Goal: Communication & Community: Answer question/provide support

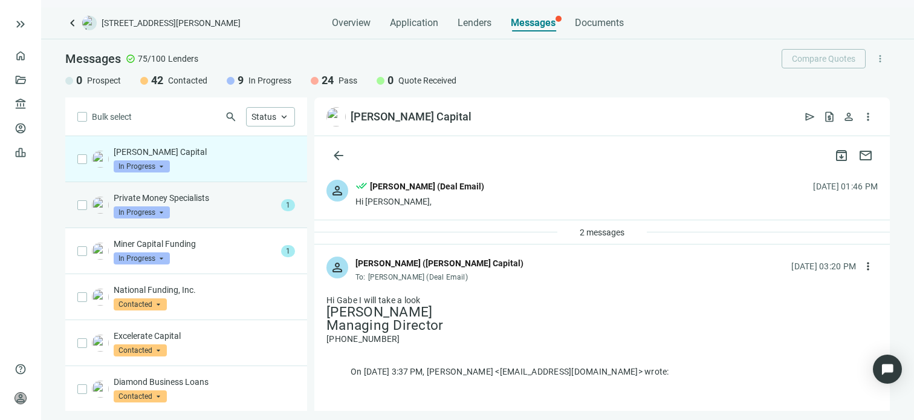
click at [192, 201] on p "Private Money Specialists" at bounding box center [195, 198] width 163 height 12
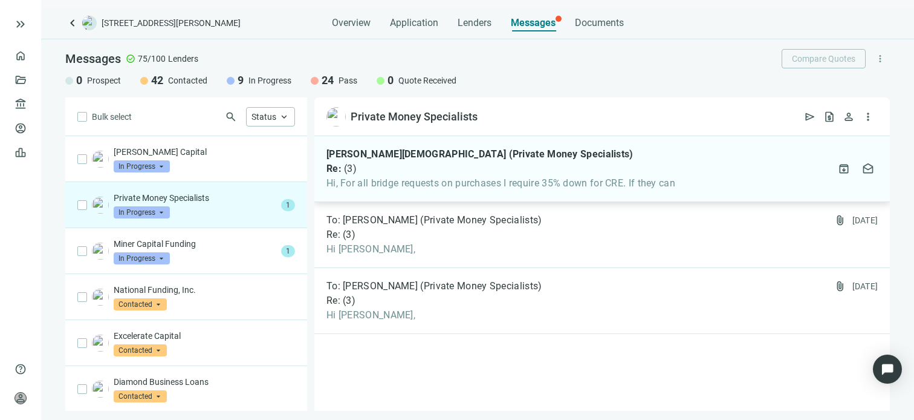
click at [375, 179] on span "Hi, For all bridge requests on purchases I require 35% down for CRE. If they can" at bounding box center [500, 183] width 349 height 12
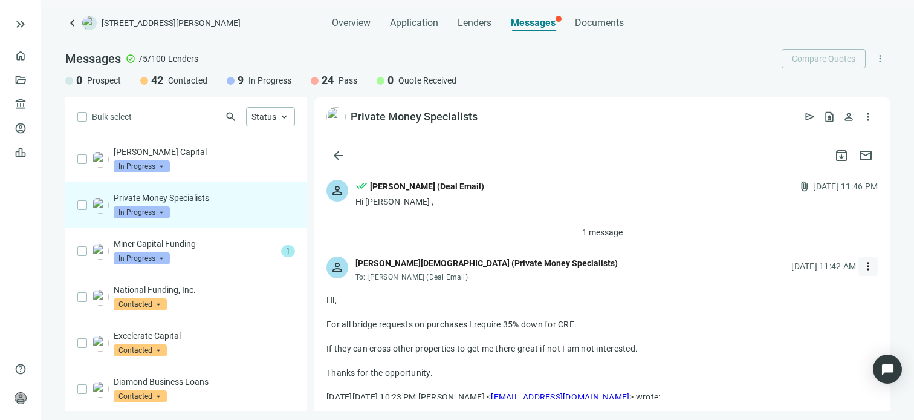
click at [862, 267] on span "more_vert" at bounding box center [868, 266] width 12 height 12
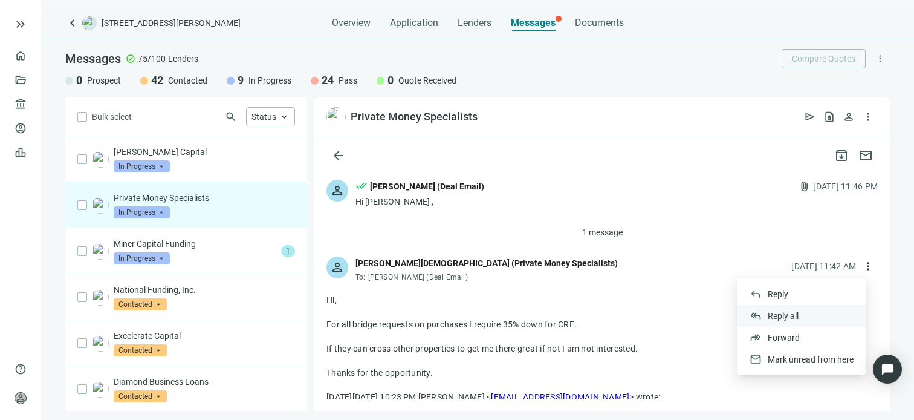
click at [783, 315] on span "Reply all" at bounding box center [783, 316] width 31 height 10
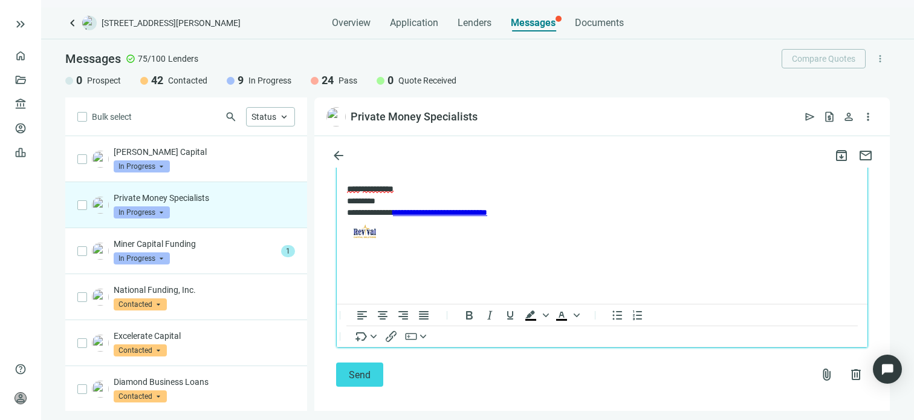
scroll to position [595, 0]
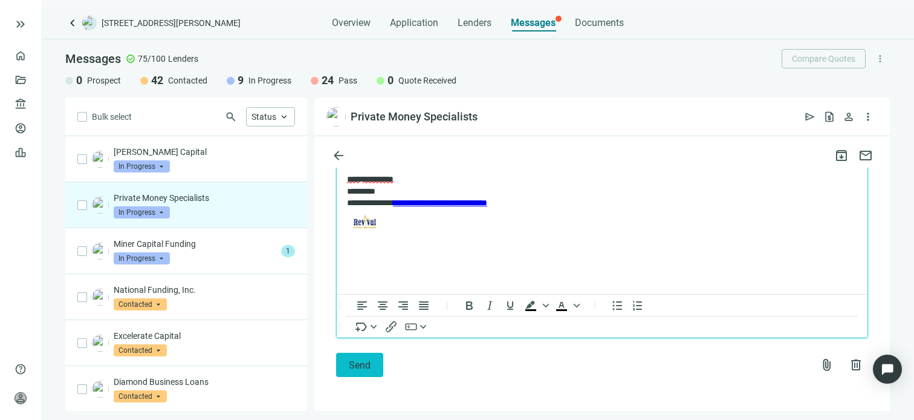
click at [363, 365] on span "Send" at bounding box center [360, 364] width 22 height 11
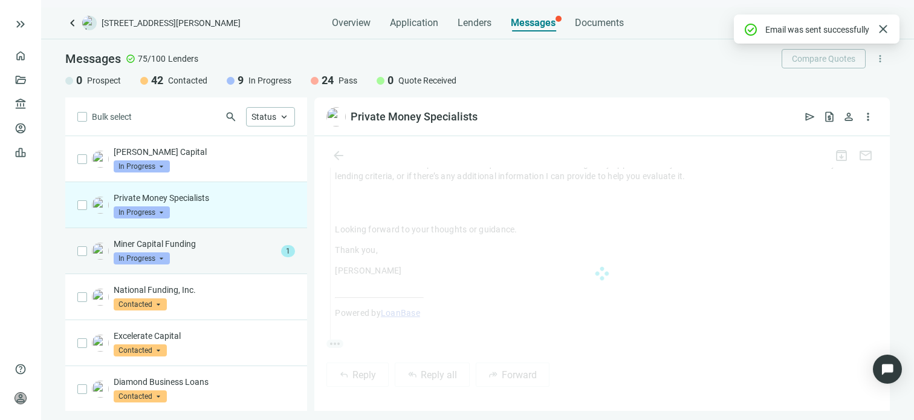
scroll to position [555, 0]
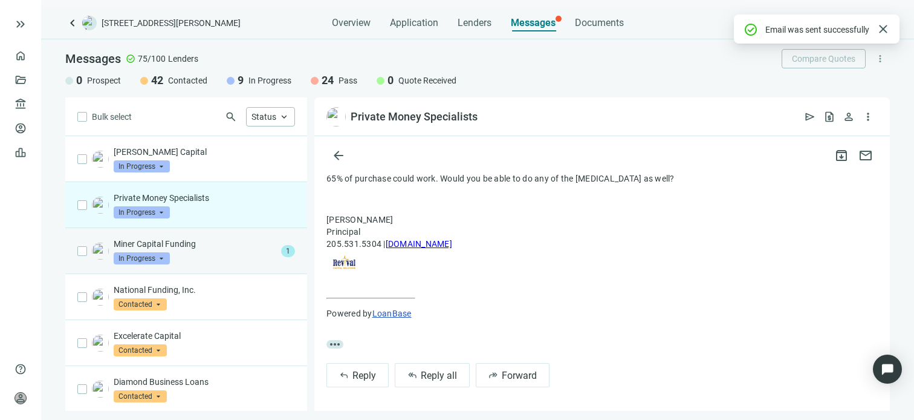
click at [189, 249] on div "Miner Capital Funding In Progress arrow_drop_down" at bounding box center [195, 251] width 163 height 27
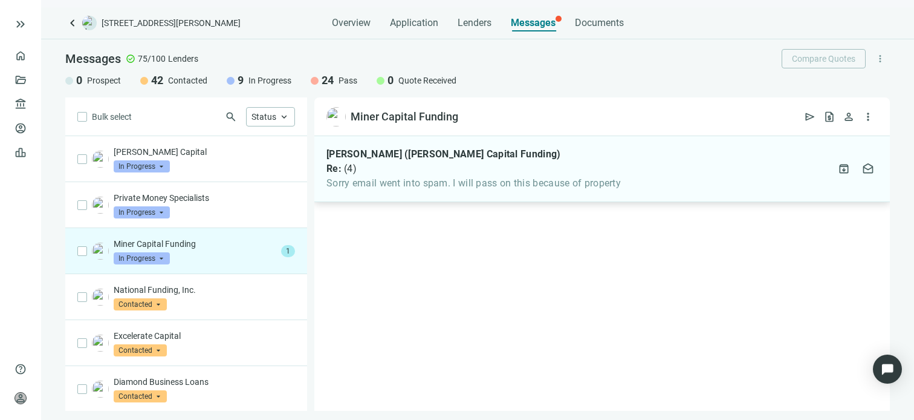
click at [385, 177] on span "Sorry email went into spam. I will pass on this because of property" at bounding box center [473, 183] width 294 height 12
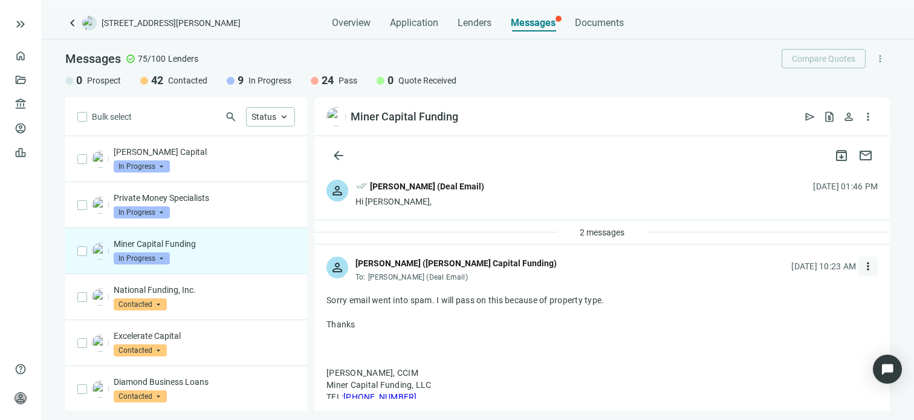
click at [862, 267] on span "more_vert" at bounding box center [868, 266] width 12 height 12
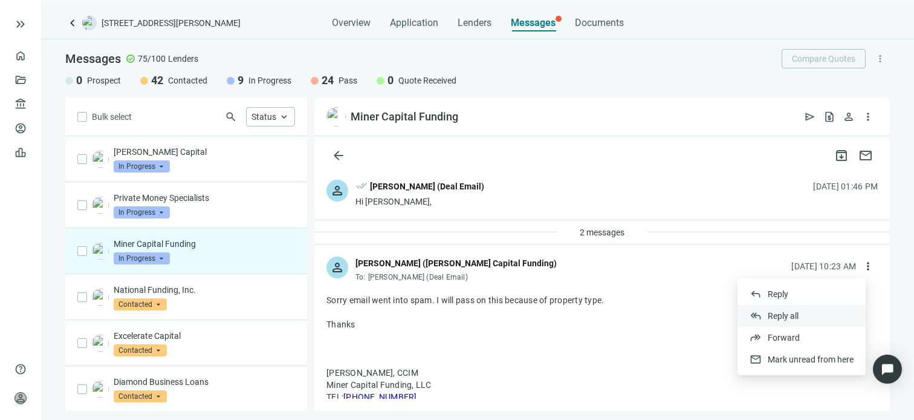
click at [775, 316] on span "Reply all" at bounding box center [783, 316] width 31 height 10
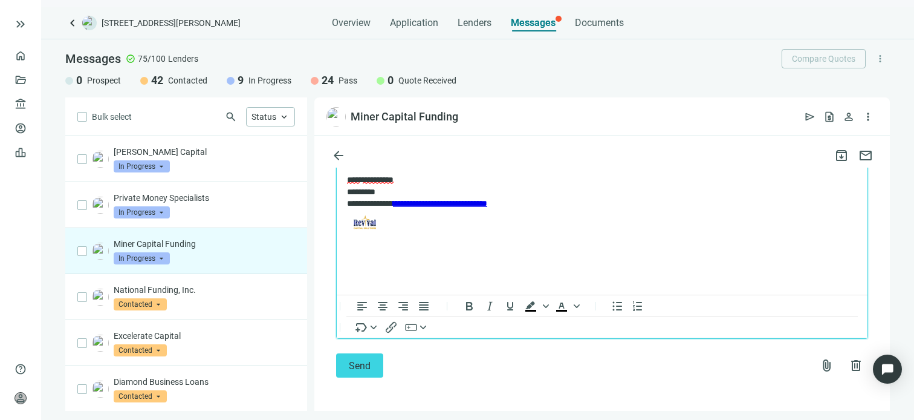
scroll to position [728, 0]
click at [356, 367] on span "Send" at bounding box center [360, 364] width 22 height 11
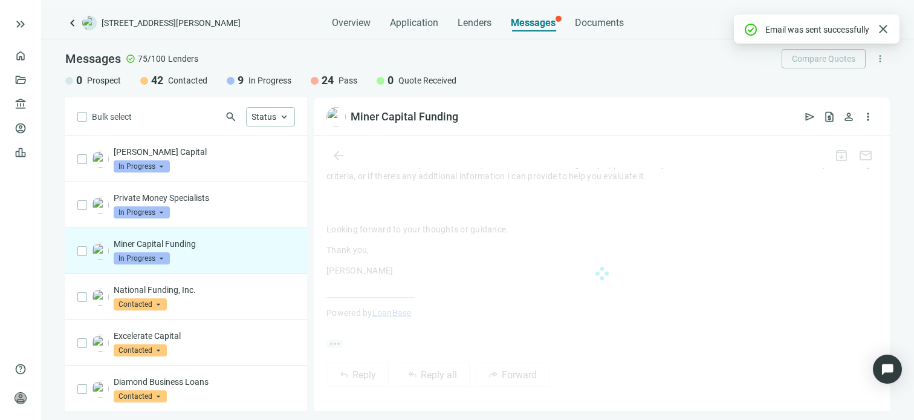
scroll to position [688, 0]
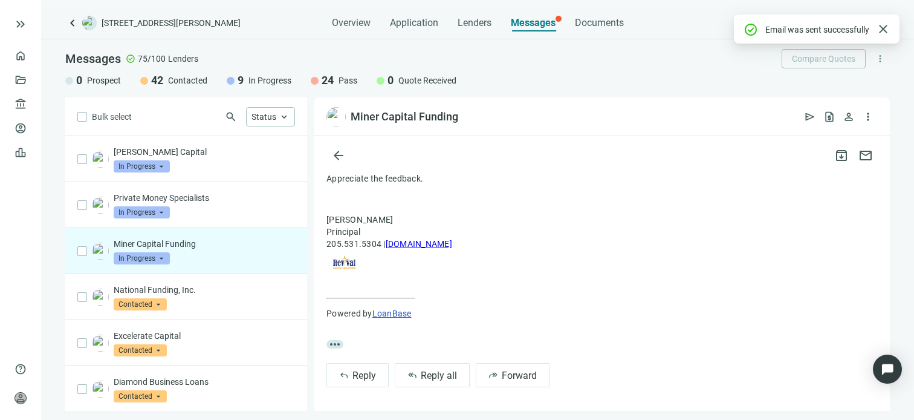
click at [160, 258] on span "In Progress" at bounding box center [142, 258] width 56 height 12
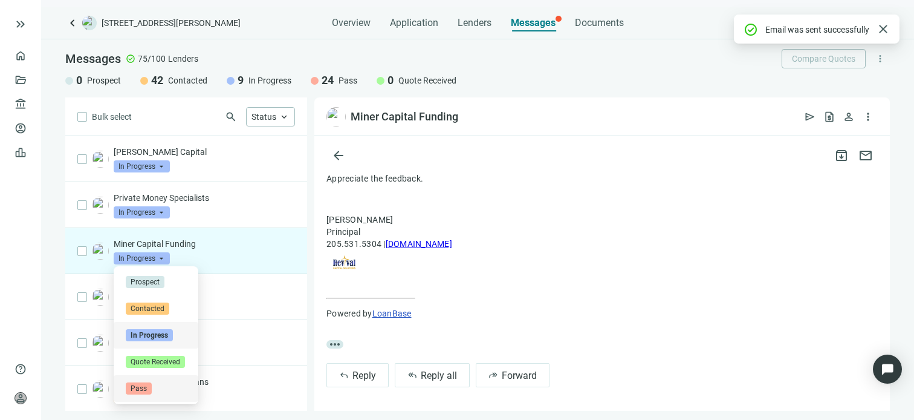
click at [140, 388] on span "Pass" at bounding box center [139, 388] width 26 height 12
